Goal: Check status: Check status

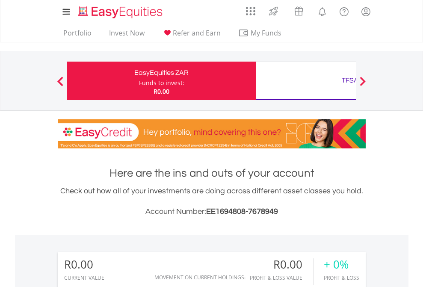
scroll to position [82, 134]
click at [139, 81] on div "Funds to invest:" at bounding box center [161, 83] width 45 height 9
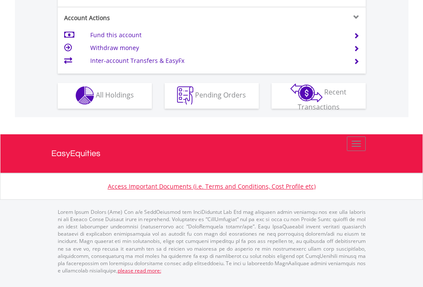
scroll to position [800, 0]
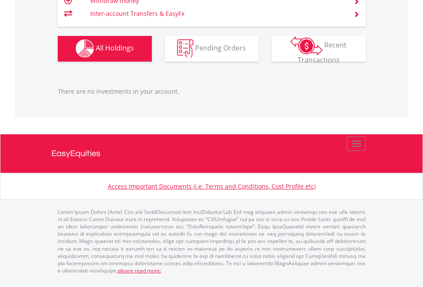
scroll to position [82, 134]
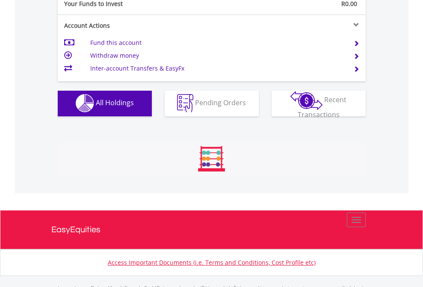
scroll to position [847, 0]
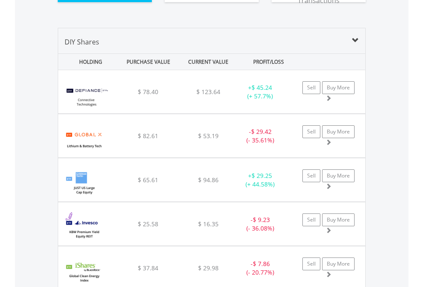
scroll to position [951, 0]
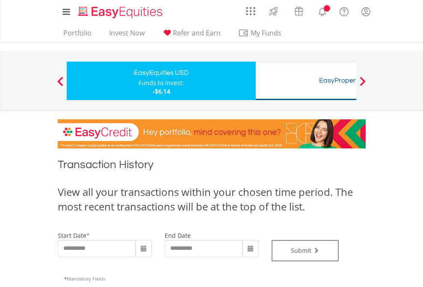
type input "**********"
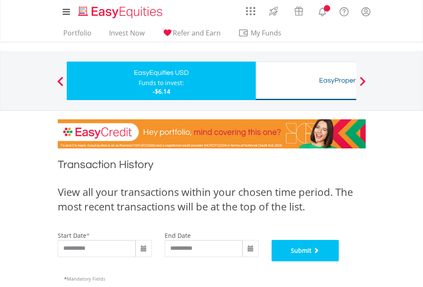
click at [339, 261] on button "Submit" at bounding box center [306, 250] width 68 height 21
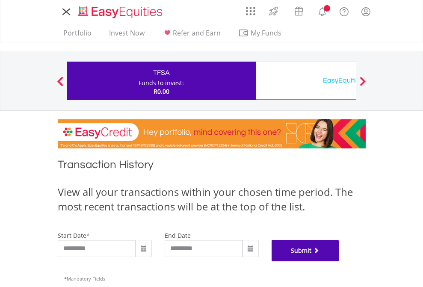
click at [339, 261] on button "Submit" at bounding box center [306, 250] width 68 height 21
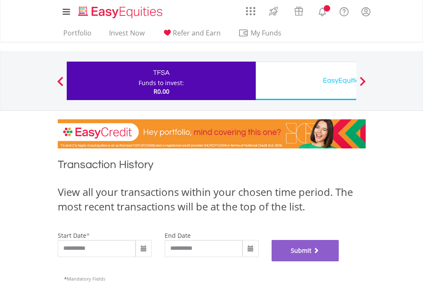
scroll to position [347, 0]
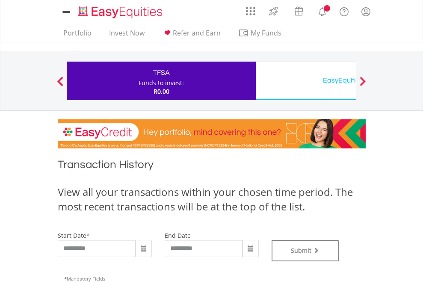
click at [306, 81] on div "EasyEquities USD" at bounding box center [350, 80] width 178 height 12
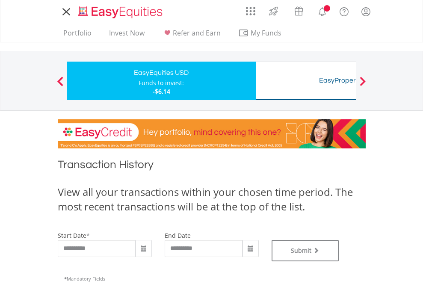
type input "**********"
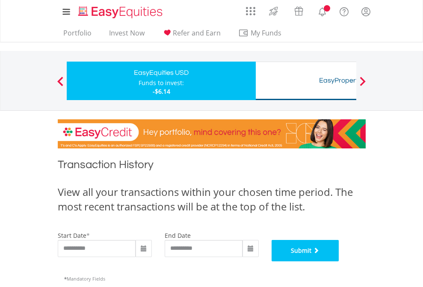
click at [339, 261] on button "Submit" at bounding box center [306, 250] width 68 height 21
